Goal: Transaction & Acquisition: Register for event/course

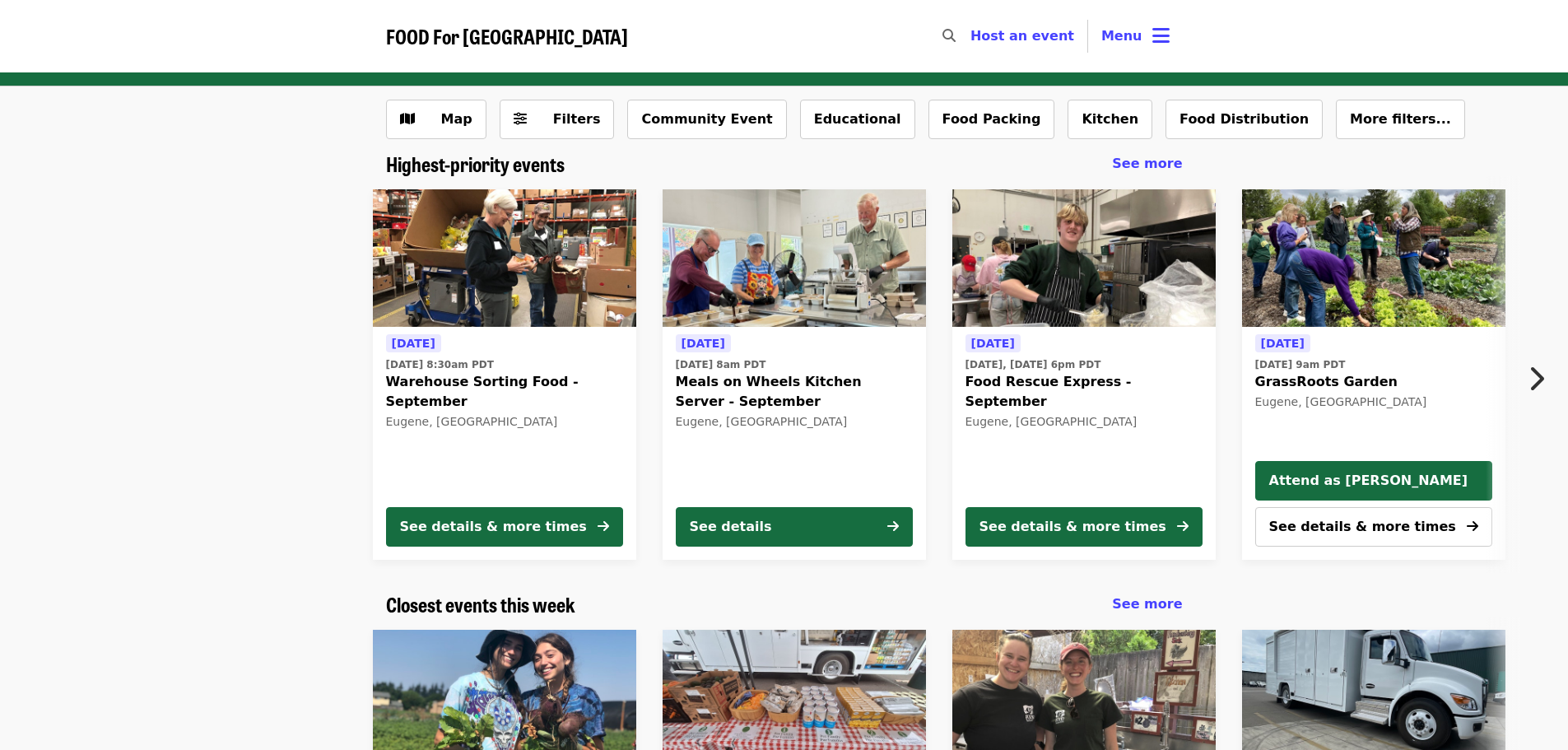
click at [508, 384] on span "Warehouse Sorting Food - September" at bounding box center [504, 392] width 237 height 39
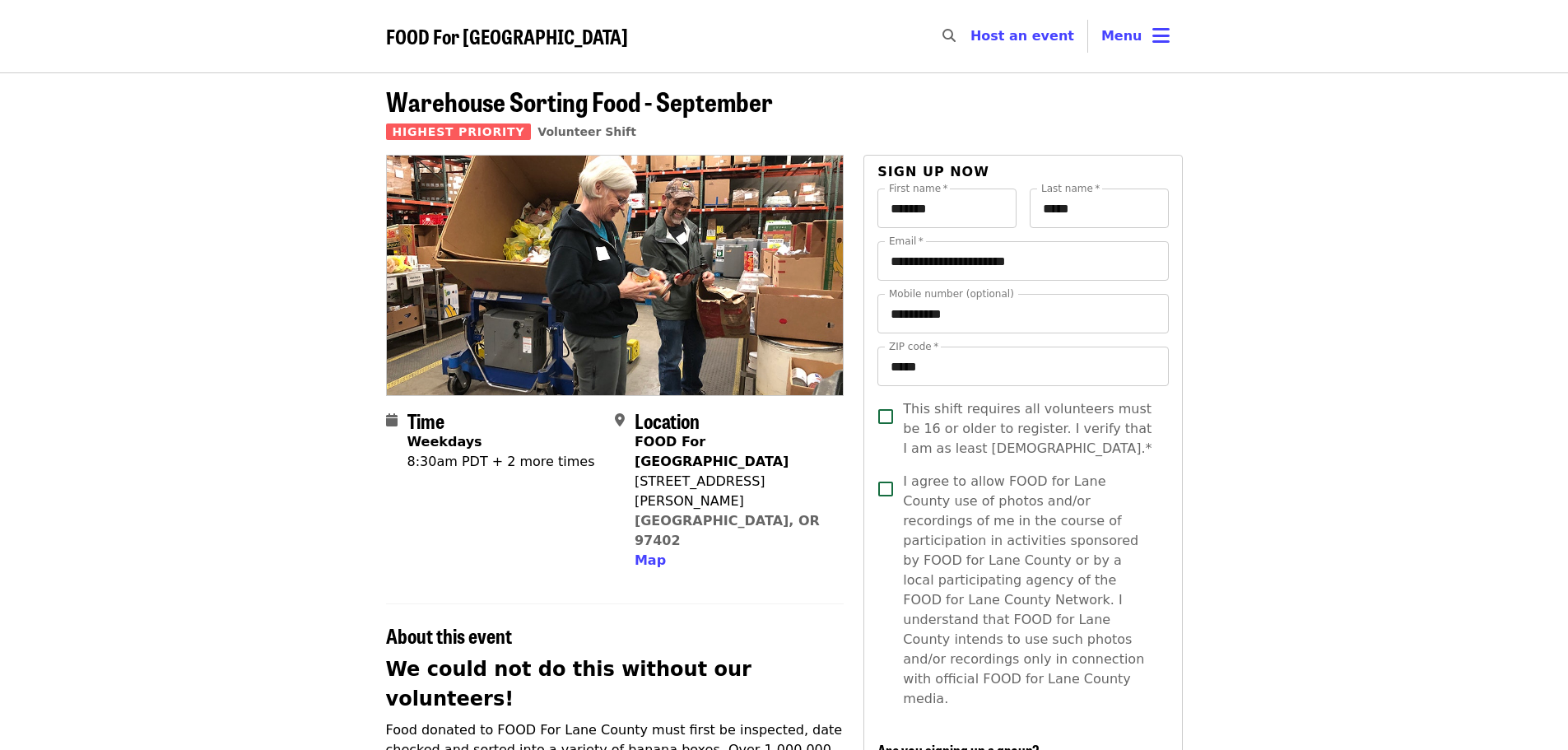
click at [463, 463] on div "8:30am PDT + 2 more times" at bounding box center [501, 462] width 188 height 20
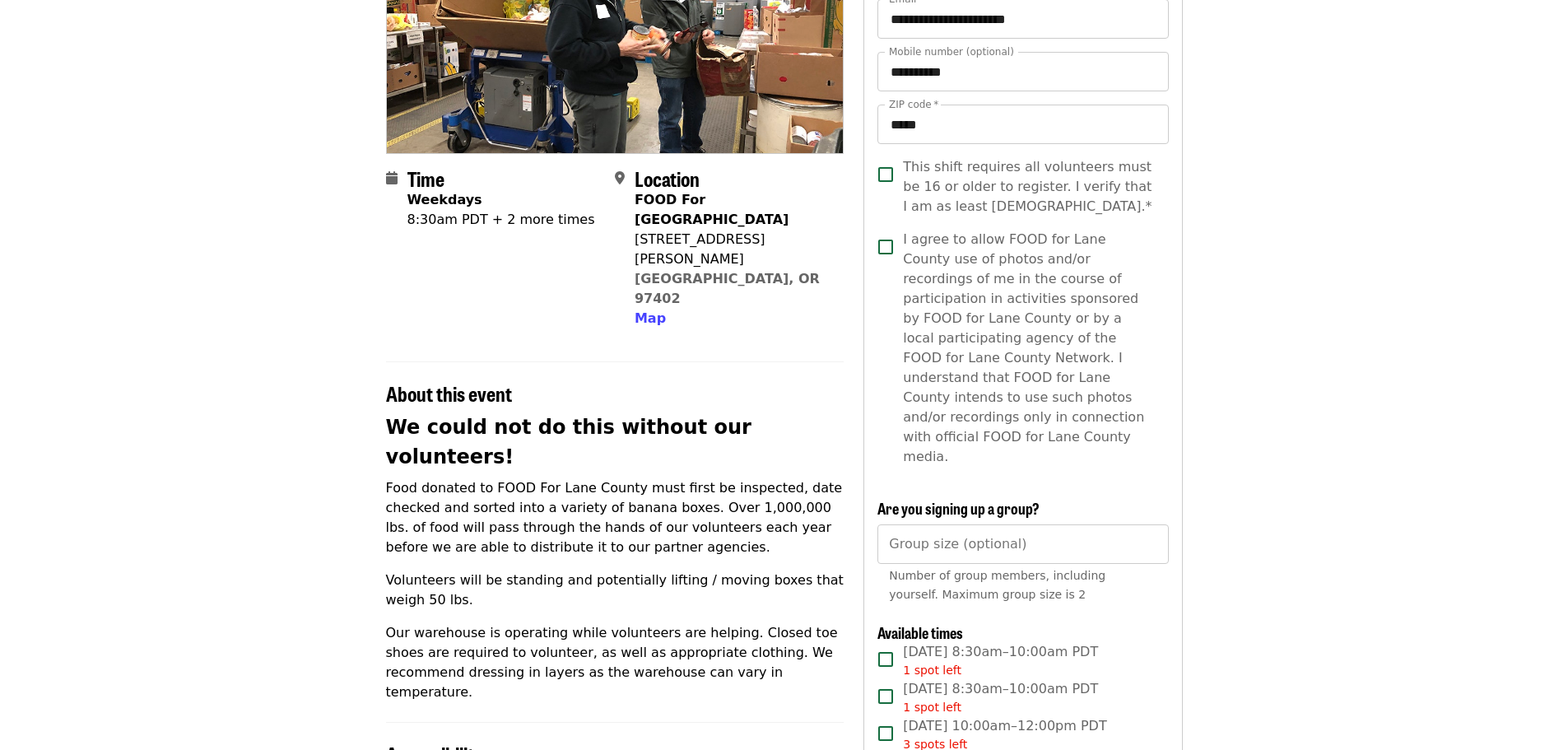
scroll to position [247, 0]
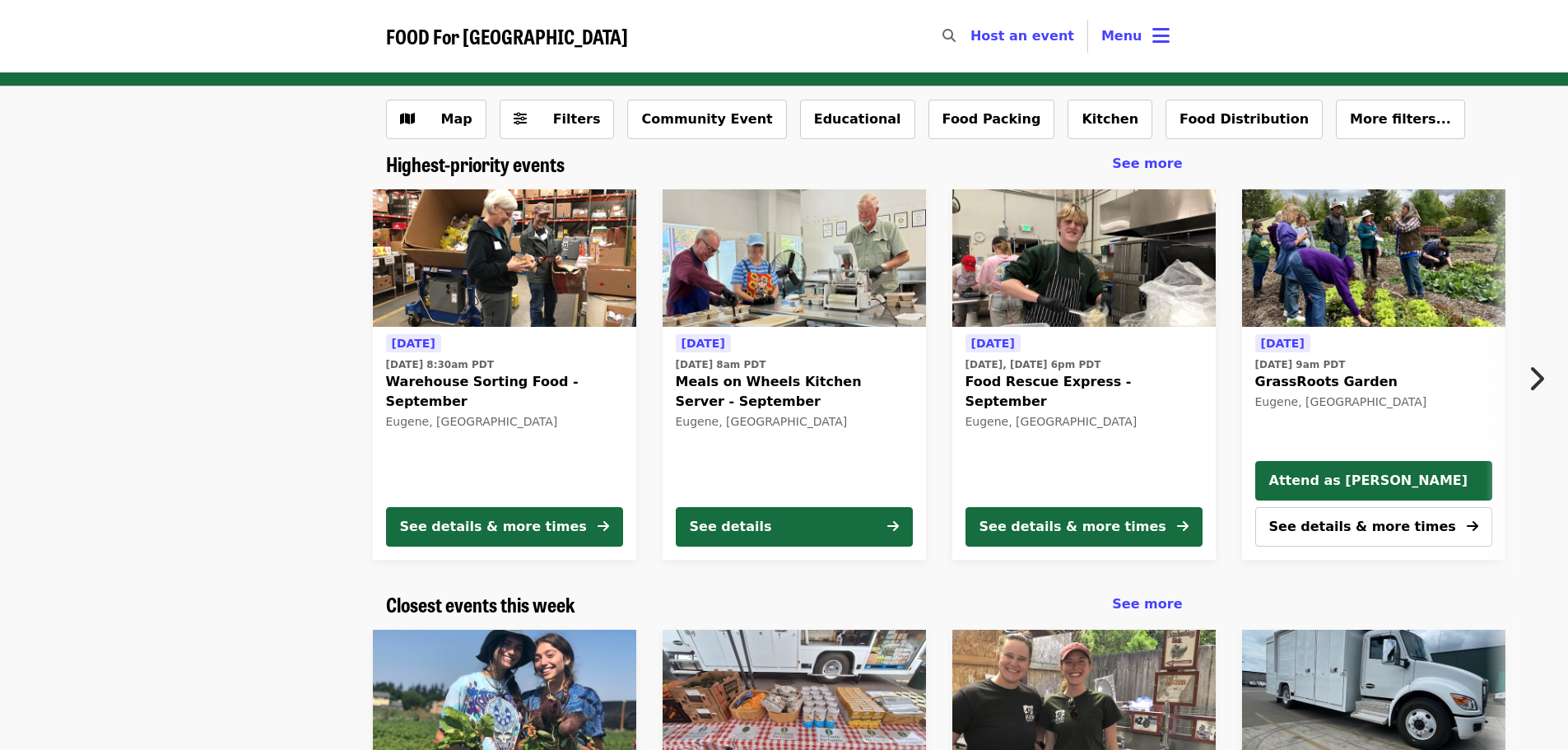
click at [722, 383] on span "Meals on Wheels Kitchen Server - September" at bounding box center [794, 392] width 237 height 39
click at [1533, 377] on icon "chevron-right icon" at bounding box center [1536, 378] width 17 height 31
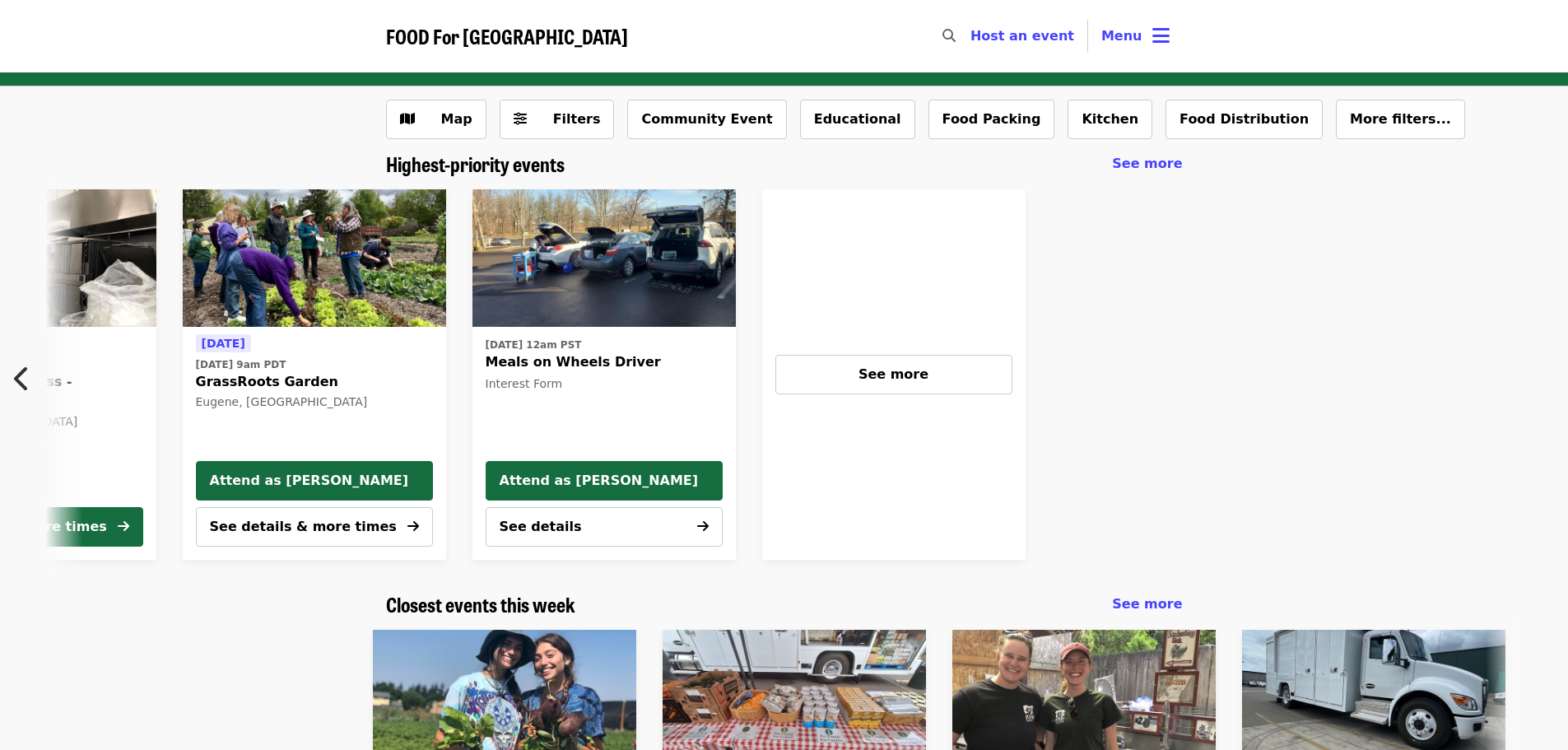
scroll to position [0, 1060]
click at [878, 389] on button "See more" at bounding box center [893, 375] width 237 height 39
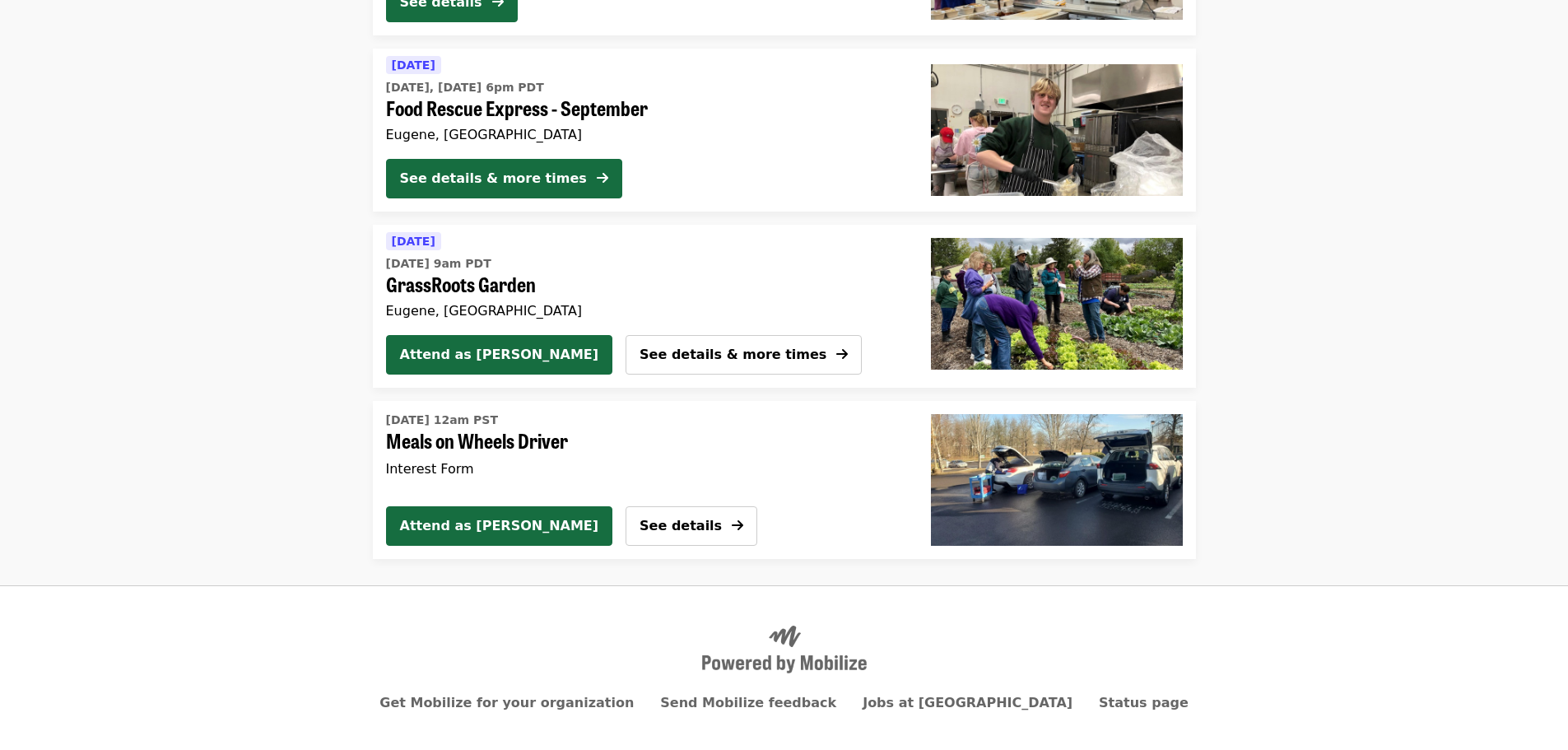
scroll to position [494, 0]
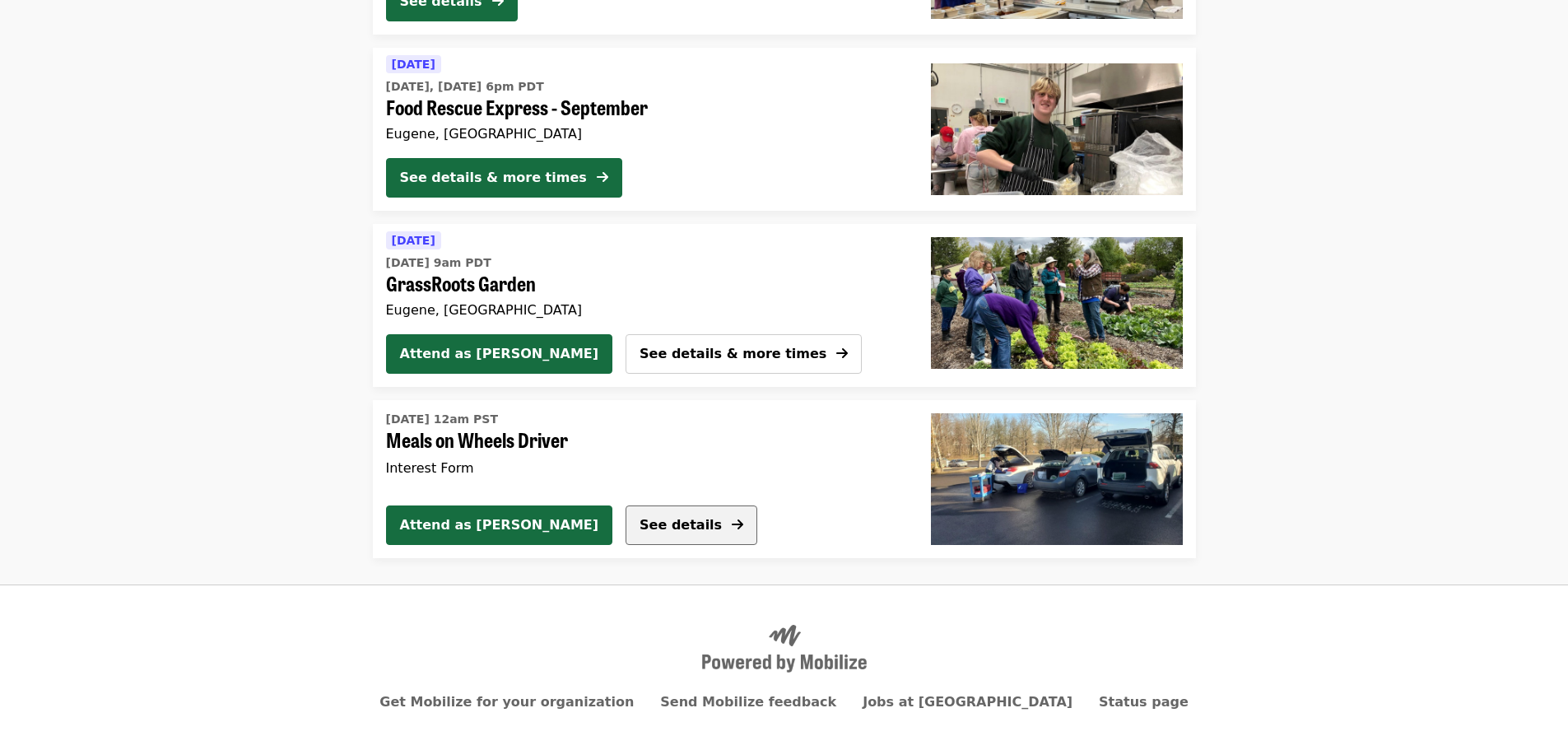
click at [639, 519] on span "See details" at bounding box center [680, 525] width 82 height 16
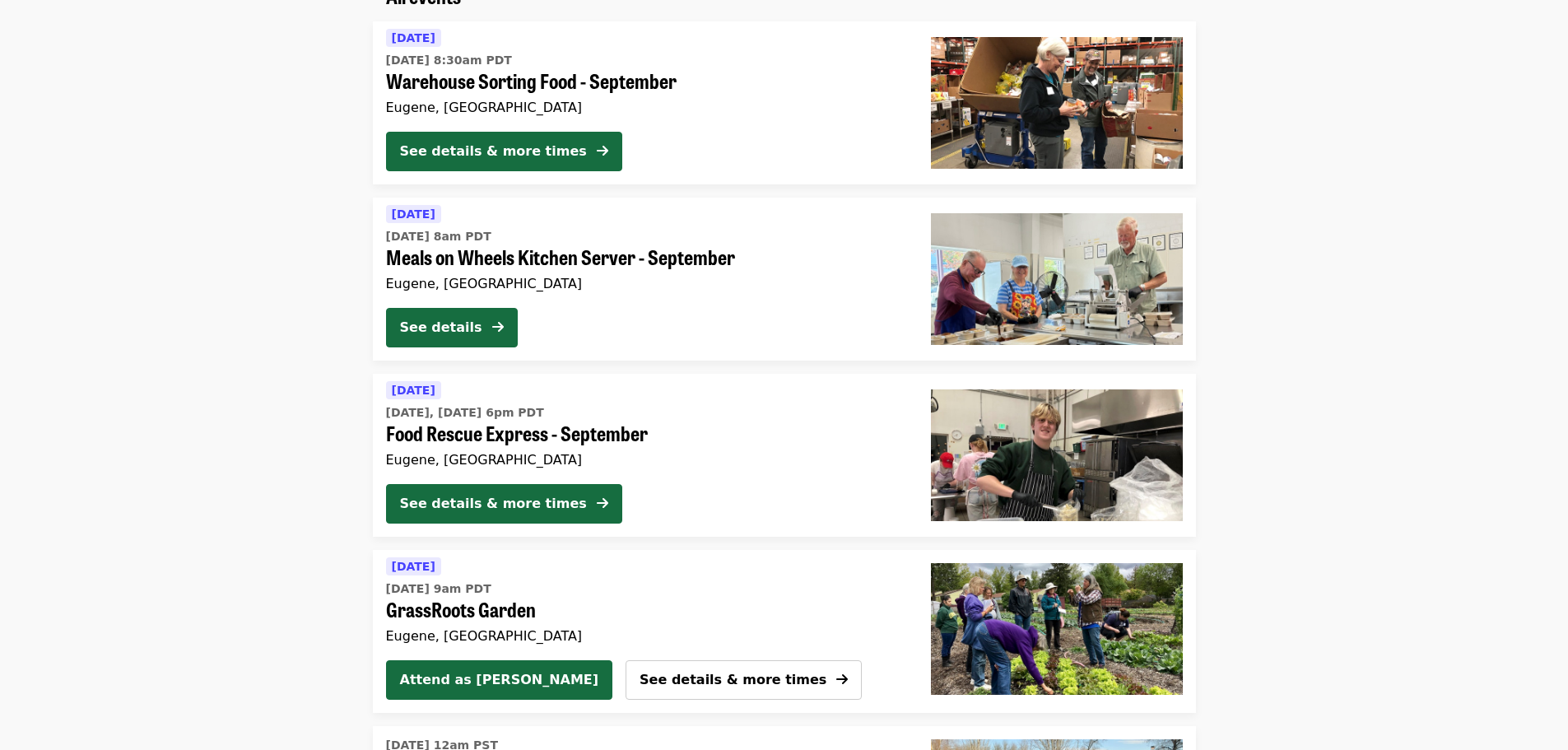
scroll to position [139, 0]
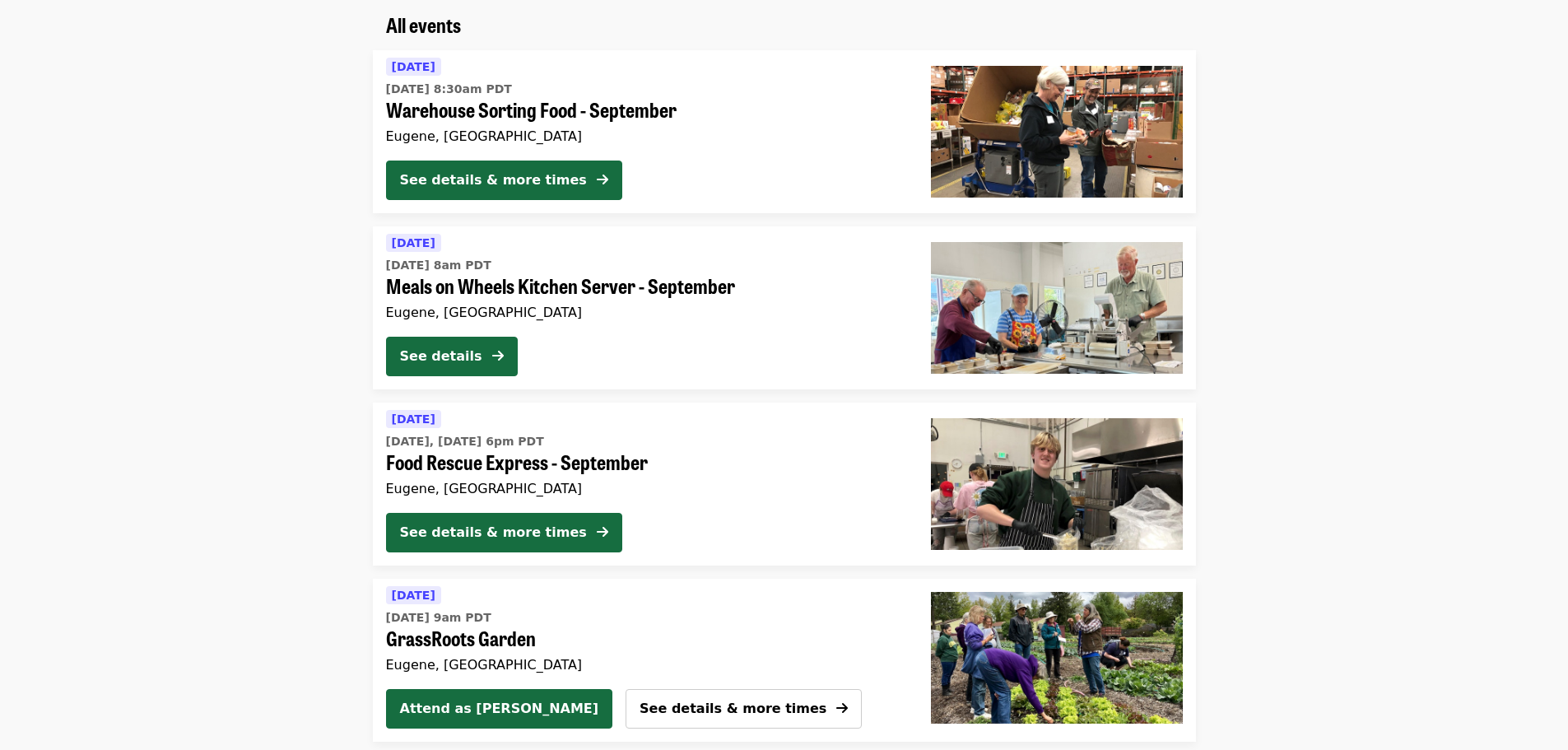
click at [563, 283] on span "Meals on Wheels Kitchen Server - September" at bounding box center [645, 286] width 518 height 23
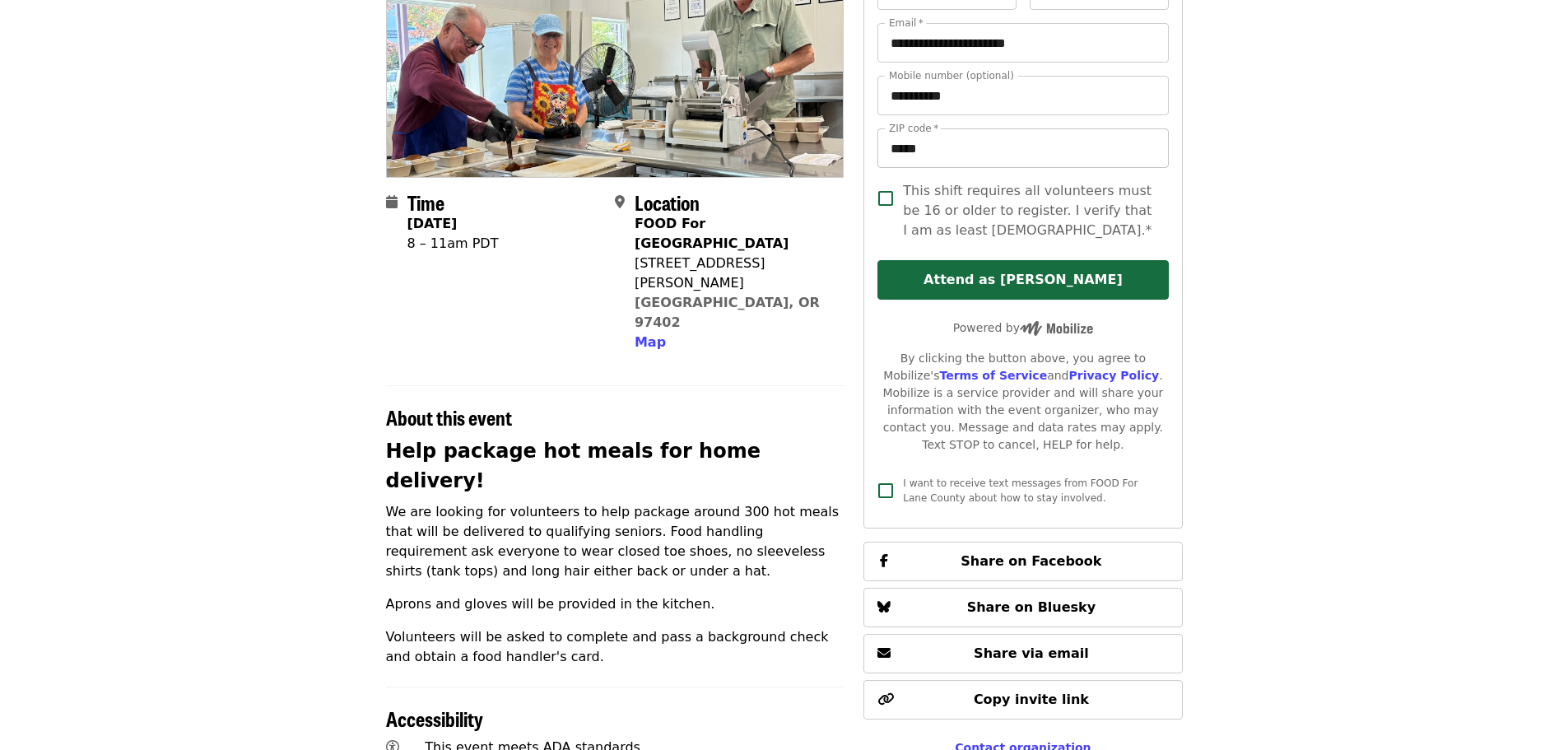
scroll to position [247, 0]
